Goal: Task Accomplishment & Management: Manage account settings

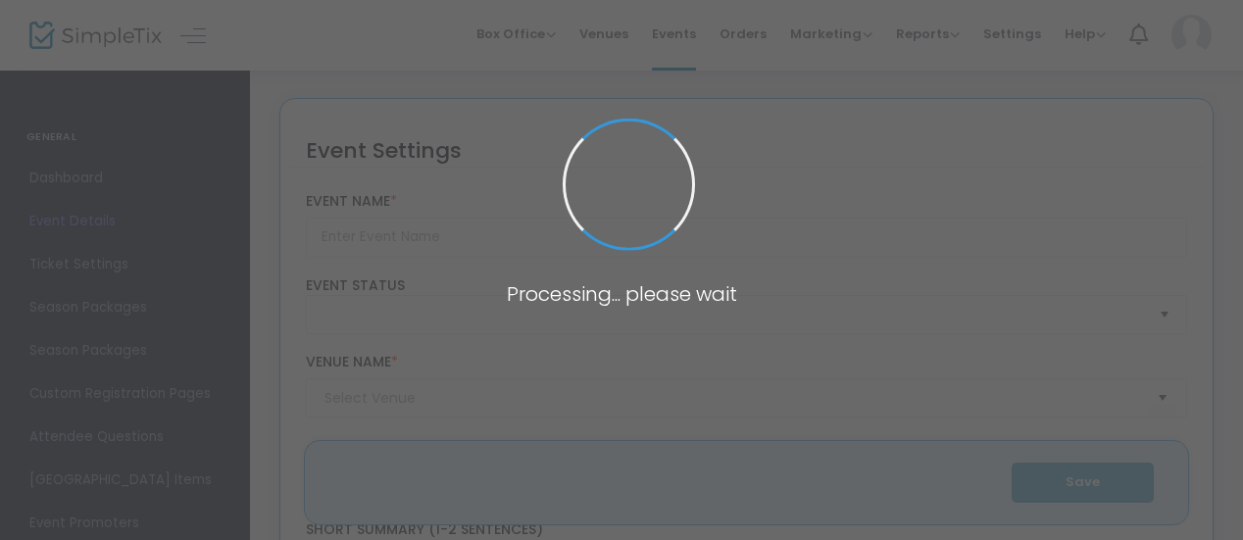
type input "Cocktail Contest - Tequila Edition"
type textarea "Cocktail Competition – Tequila EditionGet ready for a spirited showdown! The Te…"
type input "Buy Tickets"
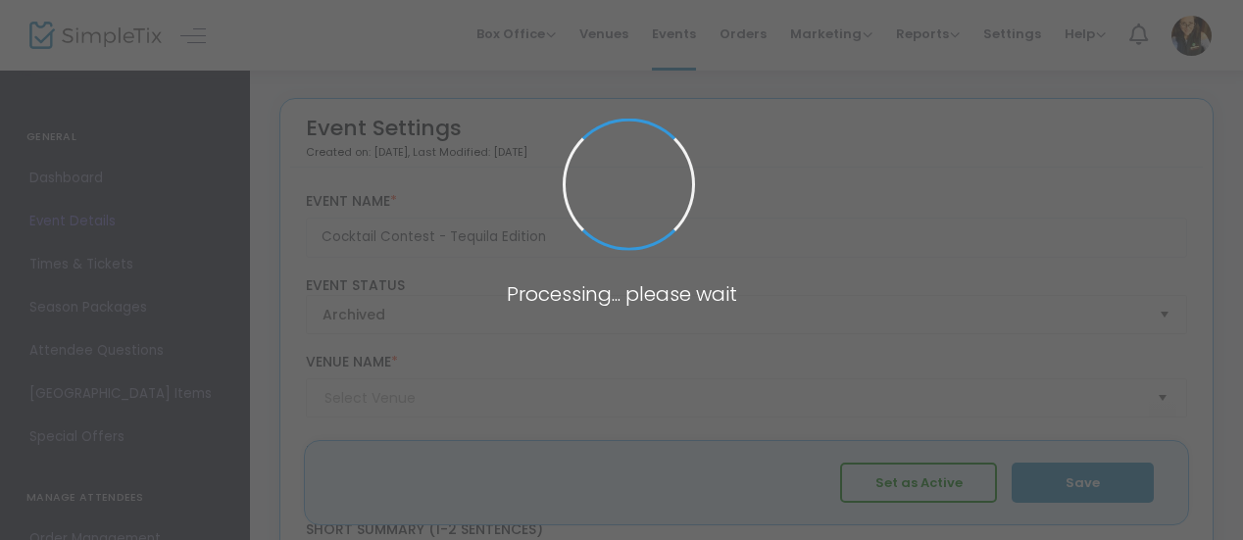
type input "Twinsbbqo"
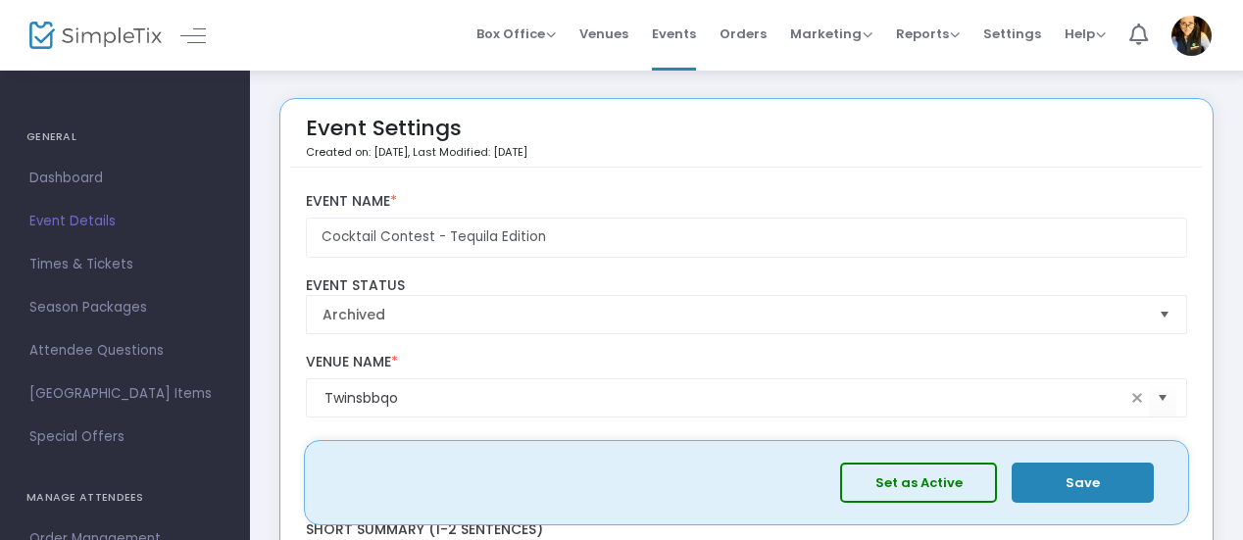
click at [114, 39] on img at bounding box center [95, 36] width 132 height 28
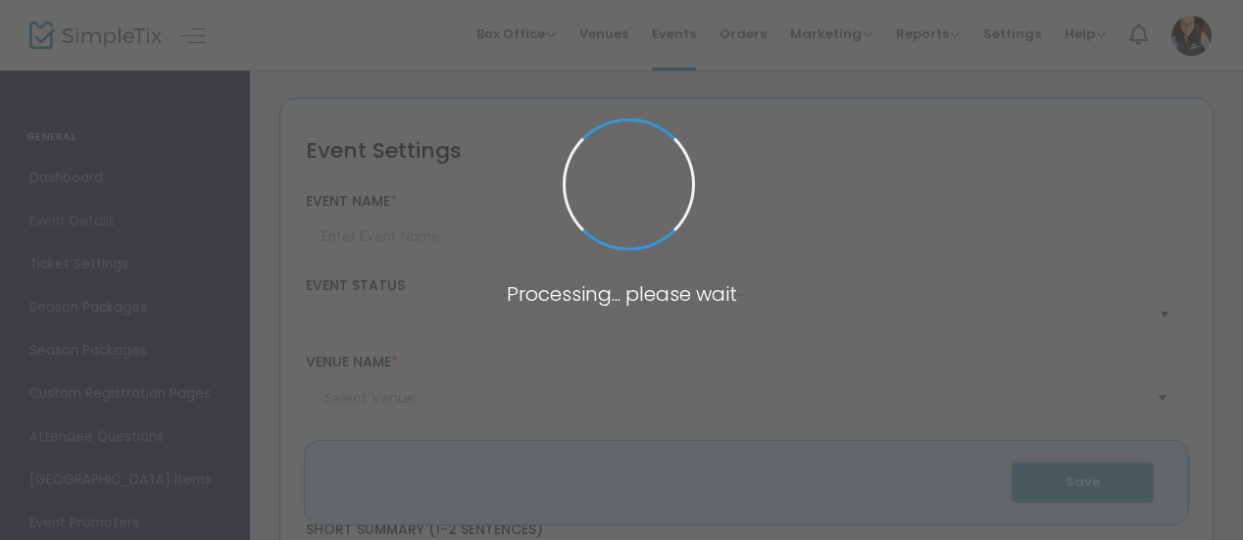
type input "Cocktail Contest - Tequila Edition"
type textarea "Cocktail Competition – Tequila EditionGet ready for a spirited showdown! The Te…"
type input "Buy Tickets"
type input "Twinsbbqo"
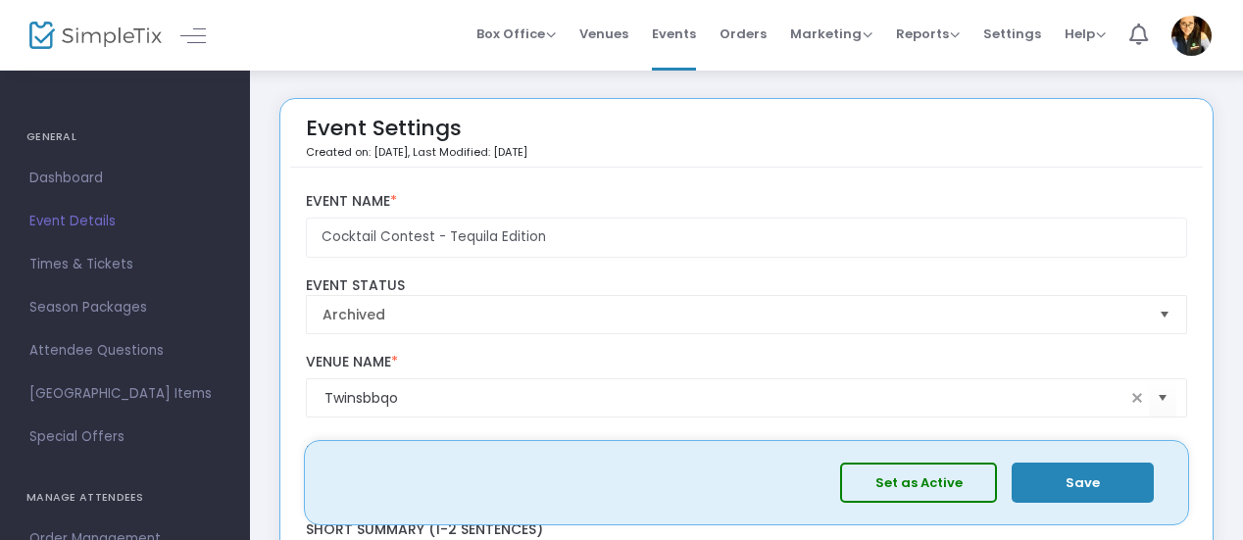
click at [115, 26] on img at bounding box center [95, 36] width 132 height 28
